Goal: Information Seeking & Learning: Learn about a topic

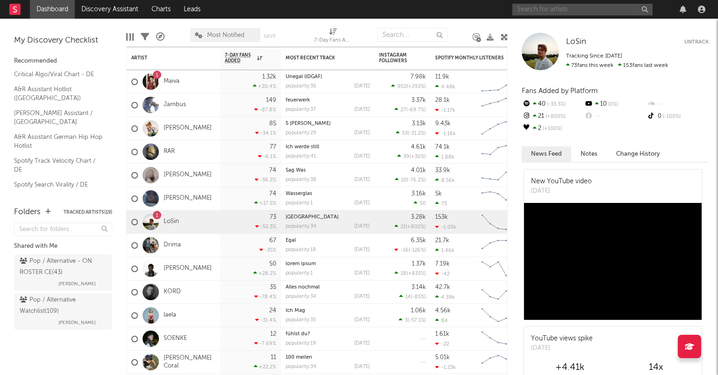
click at [565, 10] on input "text" at bounding box center [583, 10] width 140 height 12
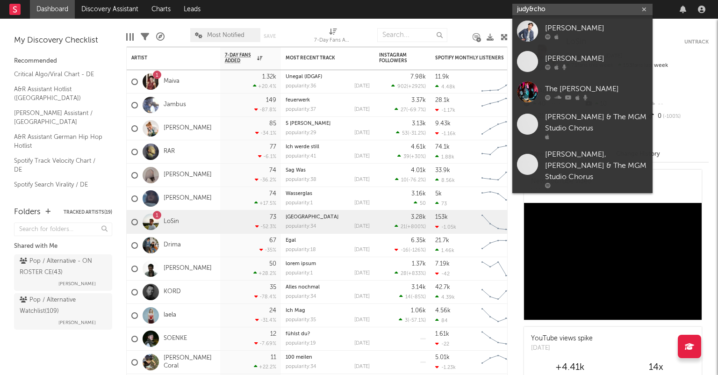
click at [528, 8] on input "judy&cho" at bounding box center [583, 10] width 140 height 12
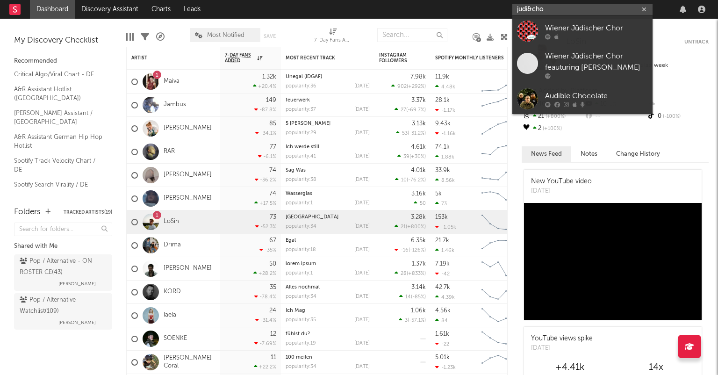
click at [548, 10] on input "judi&cho" at bounding box center [583, 10] width 140 height 12
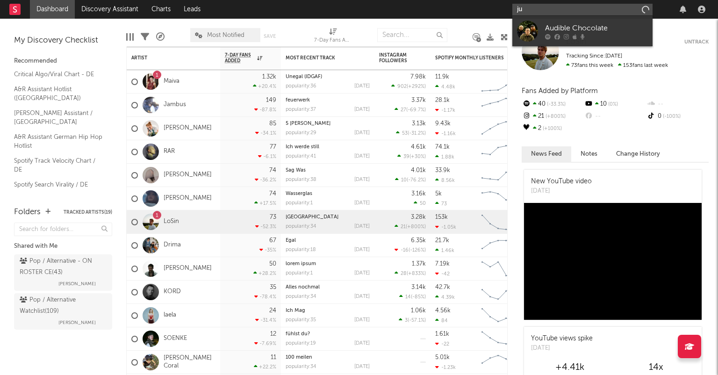
type input "j"
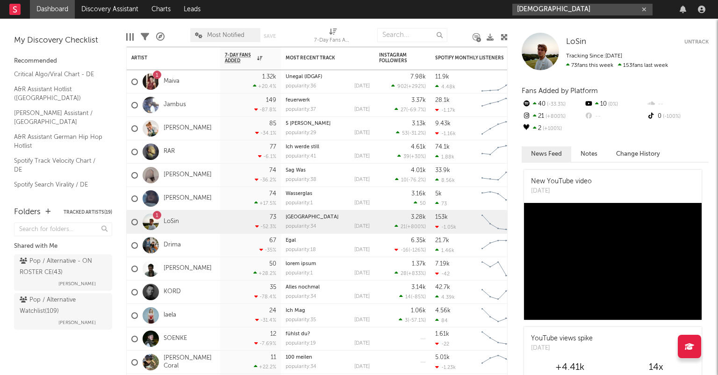
click at [549, 11] on input "[DEMOGRAPHIC_DATA]" at bounding box center [583, 10] width 140 height 12
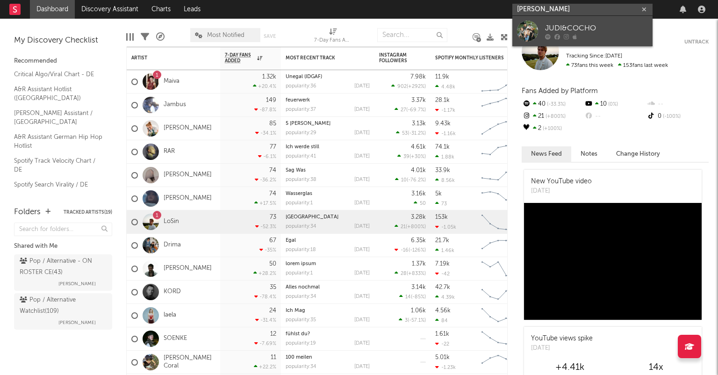
type input "[PERSON_NAME]"
click at [600, 25] on div "JUDI&COCHO" at bounding box center [596, 27] width 103 height 11
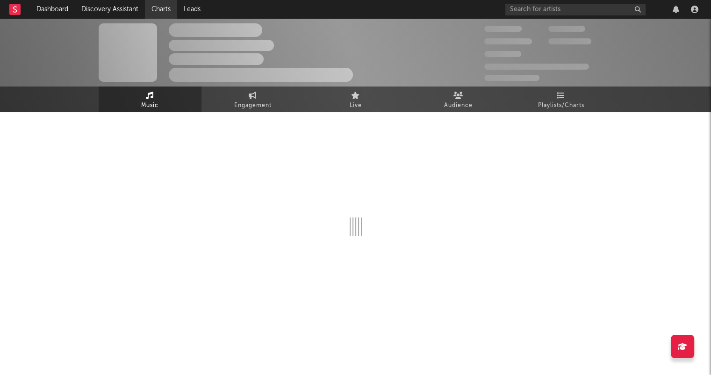
select select "6m"
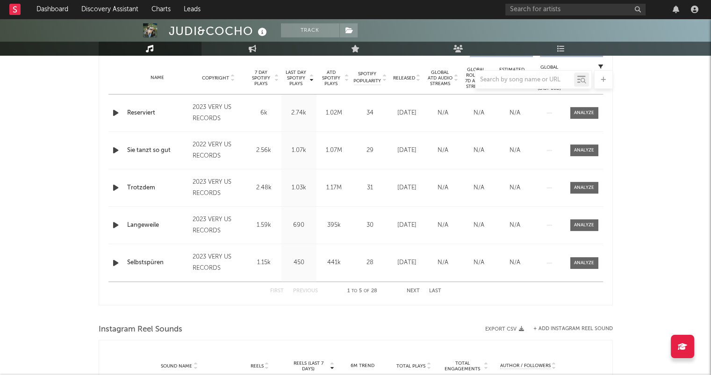
scroll to position [374, 0]
click at [419, 77] on div at bounding box center [356, 79] width 514 height 19
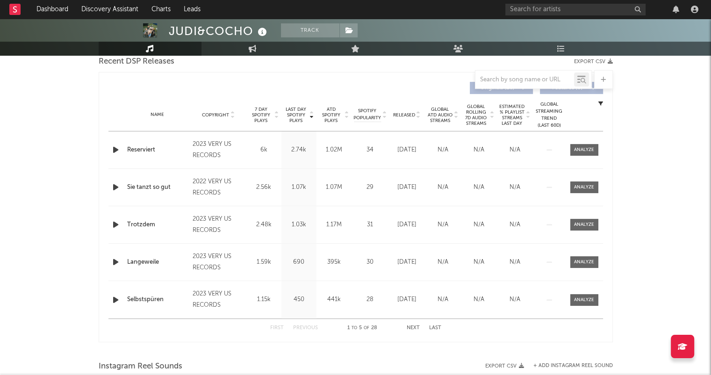
scroll to position [281, 0]
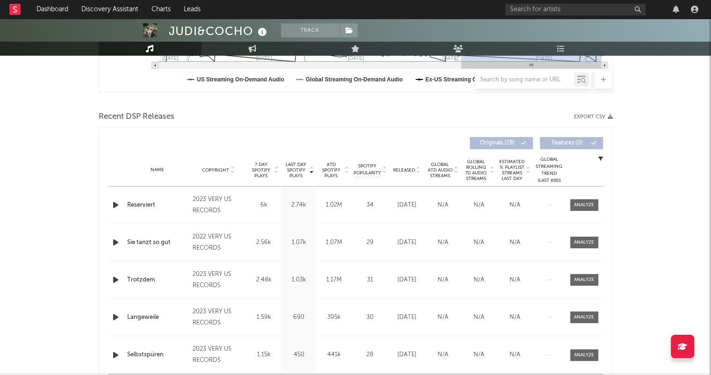
click at [417, 172] on icon at bounding box center [418, 172] width 5 height 4
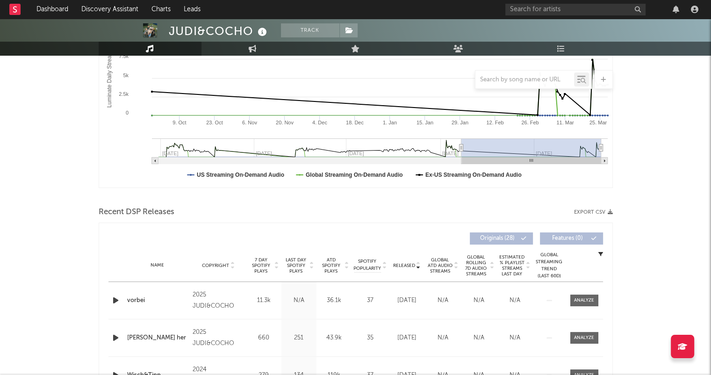
scroll to position [94, 0]
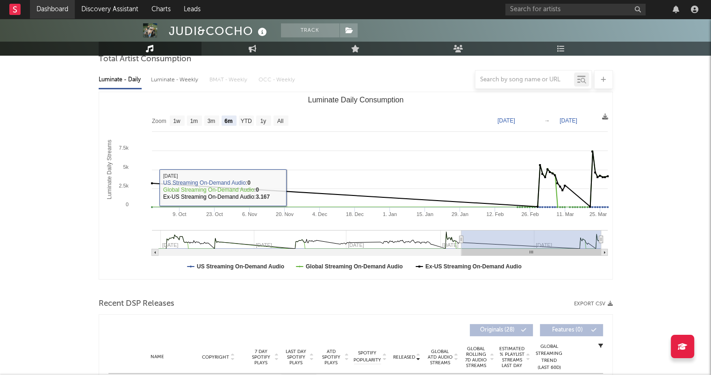
click at [59, 10] on link "Dashboard" at bounding box center [52, 9] width 45 height 19
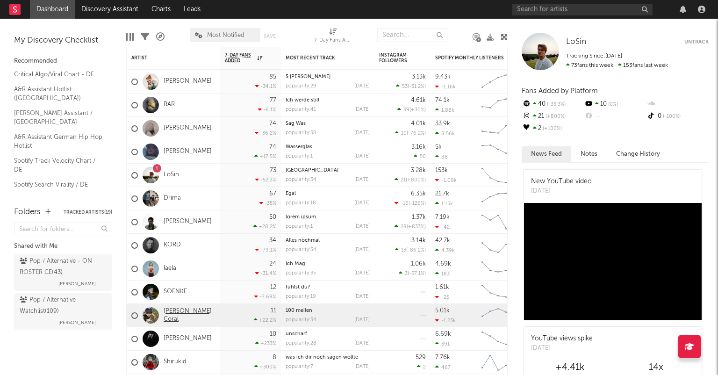
click at [181, 314] on link "[PERSON_NAME] Coral" at bounding box center [190, 316] width 52 height 16
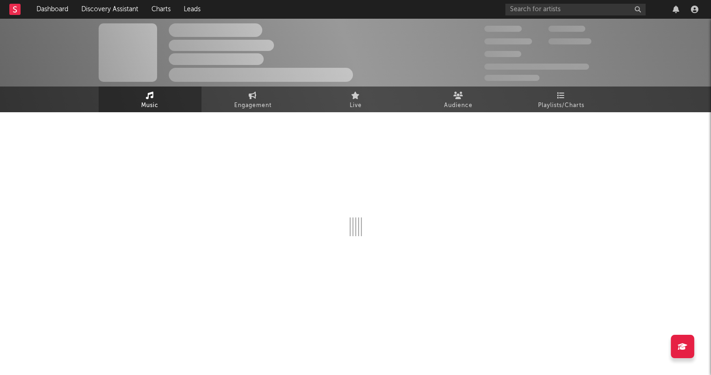
select select "1w"
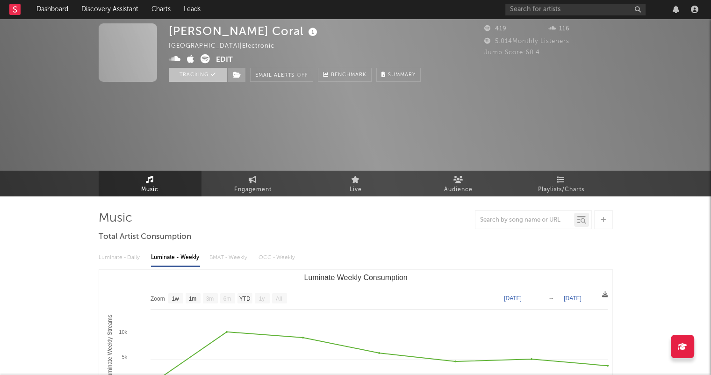
click at [199, 79] on button "Tracking" at bounding box center [198, 75] width 58 height 14
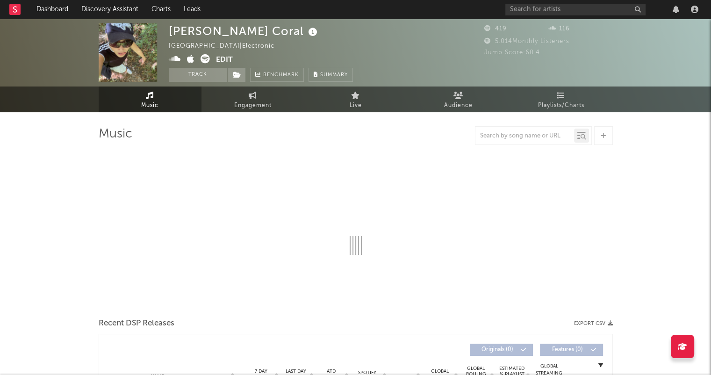
select select "1w"
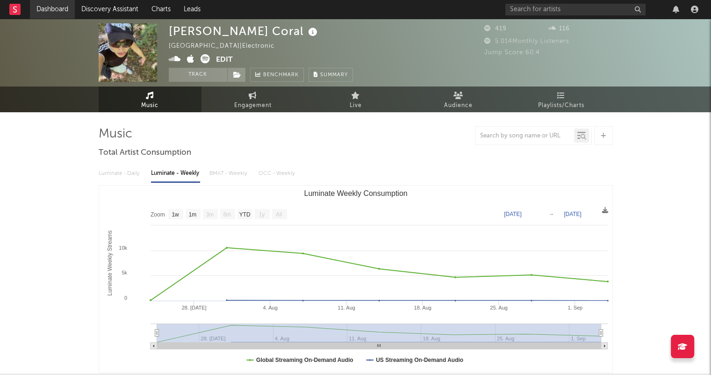
click at [64, 12] on link "Dashboard" at bounding box center [52, 9] width 45 height 19
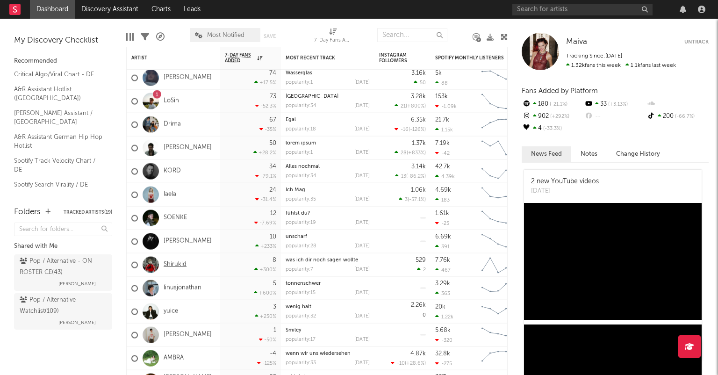
click at [179, 266] on link "Shirukid" at bounding box center [175, 265] width 23 height 8
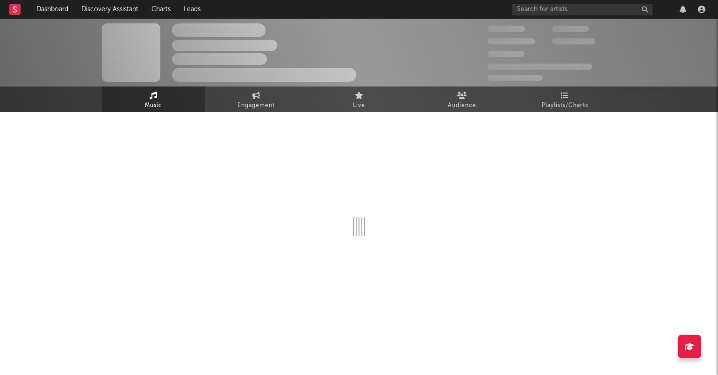
select select "1w"
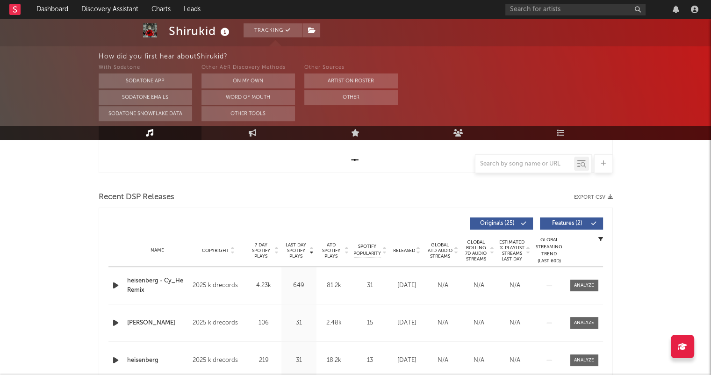
scroll to position [281, 0]
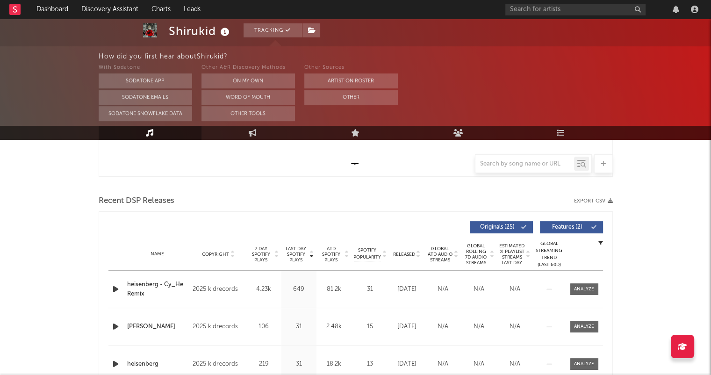
click at [418, 258] on div "Name Copyright Label Album Names Composer Names 7 Day Spotify Plays Last Day Sp…" at bounding box center [355, 254] width 495 height 33
click at [419, 257] on icon at bounding box center [418, 256] width 5 height 4
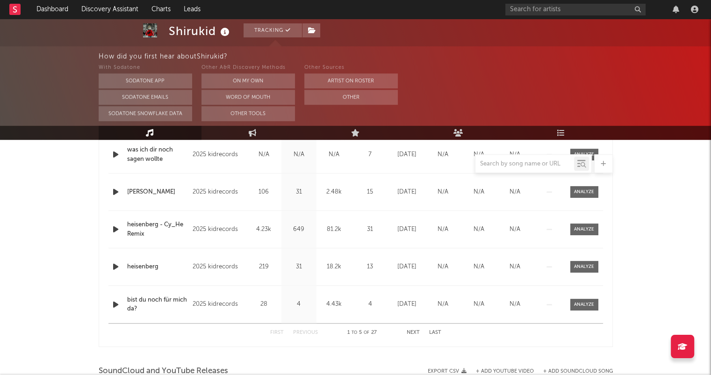
scroll to position [468, 0]
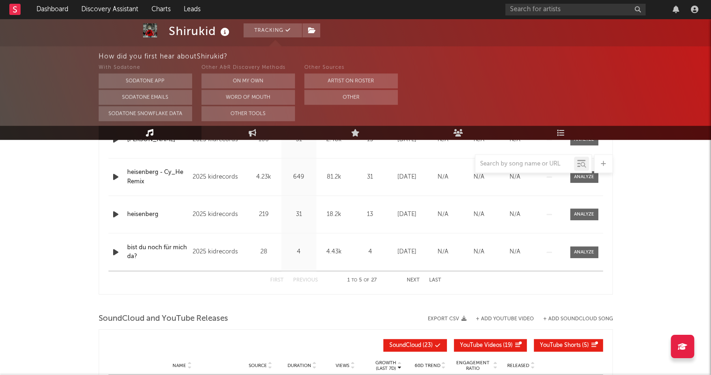
click at [413, 280] on button "Next" at bounding box center [413, 280] width 13 height 5
click at [412, 280] on button "Next" at bounding box center [413, 280] width 13 height 5
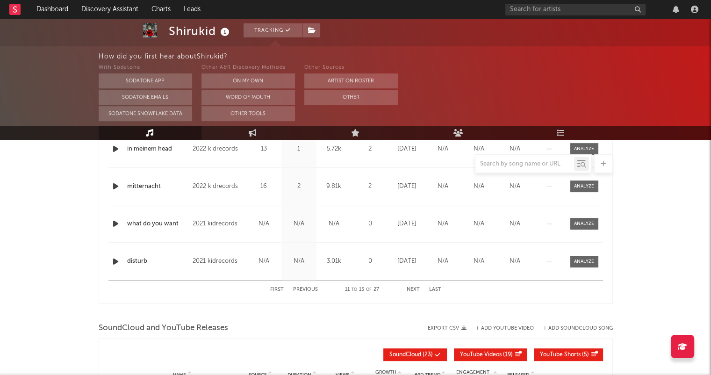
scroll to position [514, 0]
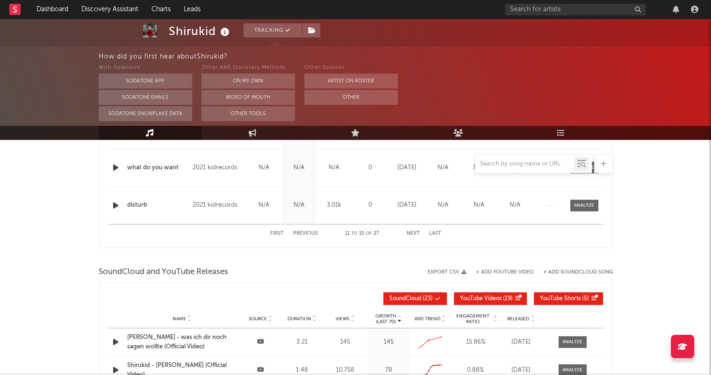
click at [417, 236] on div "First Previous 11 to 15 of 27 Next Last" at bounding box center [355, 233] width 171 height 18
click at [413, 234] on button "Next" at bounding box center [413, 233] width 13 height 5
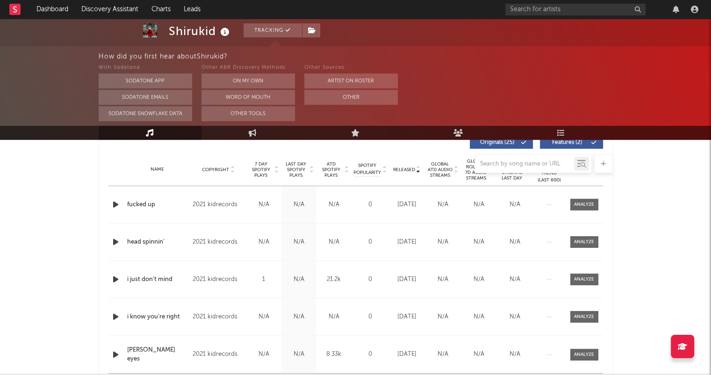
scroll to position [421, 0]
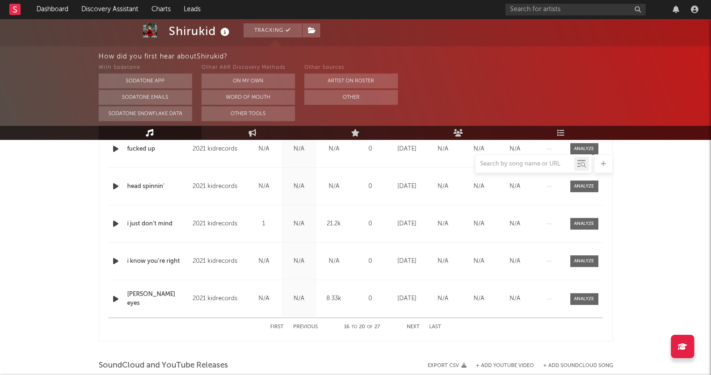
click at [412, 329] on button "Next" at bounding box center [413, 327] width 13 height 5
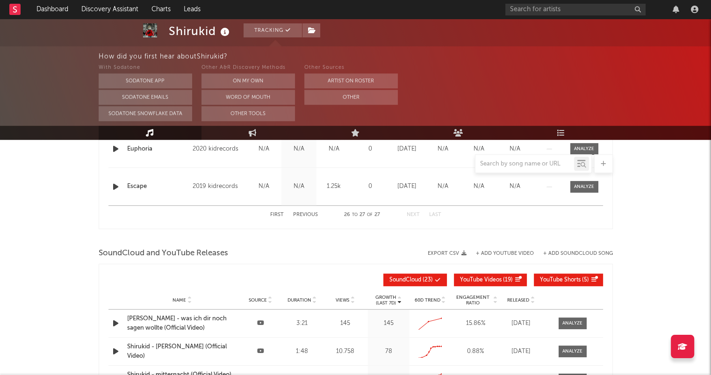
click at [278, 217] on button "First" at bounding box center [277, 214] width 14 height 5
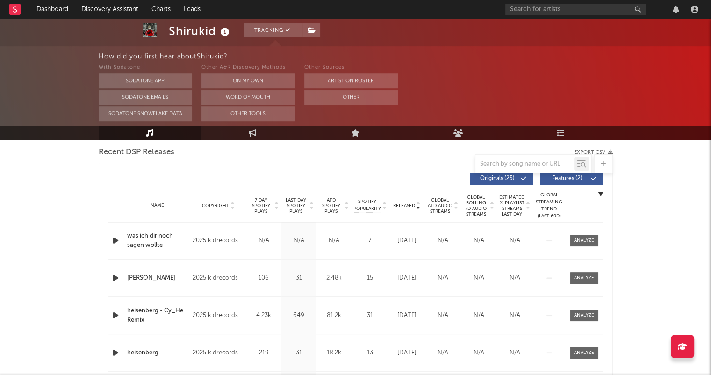
scroll to position [327, 0]
